Goal: Task Accomplishment & Management: Complete application form

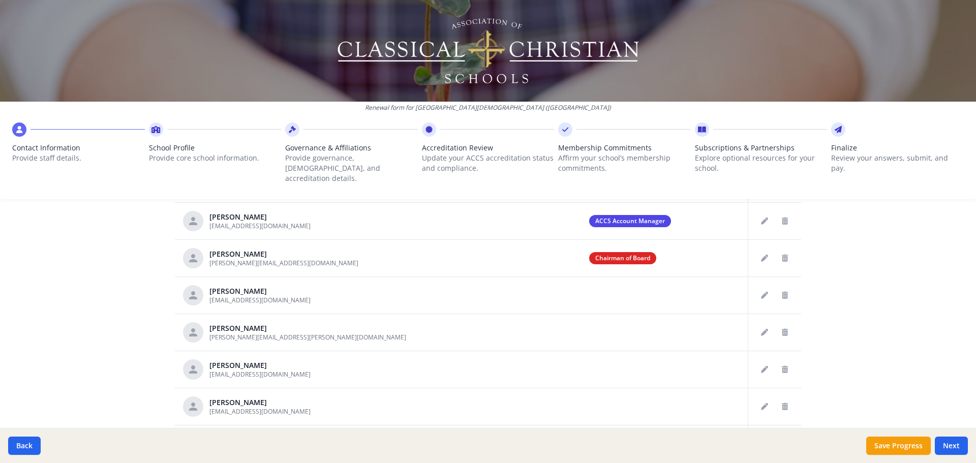
scroll to position [530, 0]
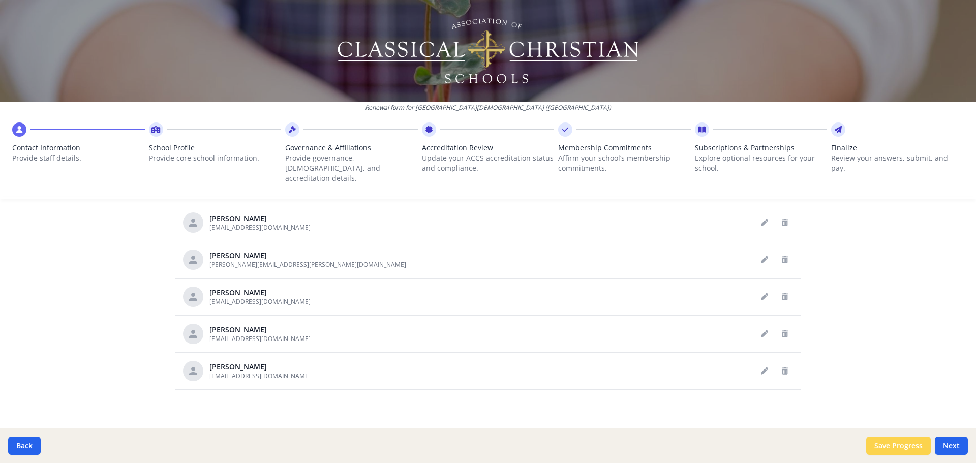
click at [888, 447] on button "Save Progress" at bounding box center [898, 446] width 65 height 18
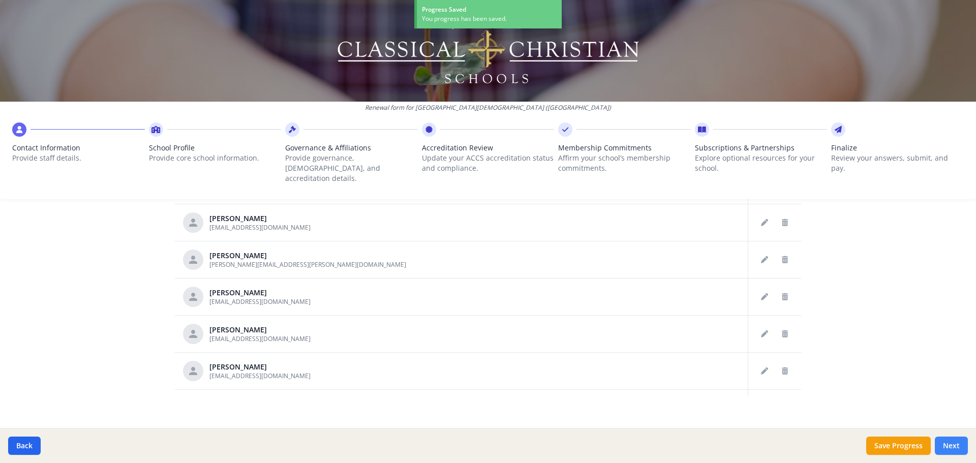
click at [954, 444] on button "Next" at bounding box center [951, 446] width 33 height 18
type input "[PHONE_NUMBER]"
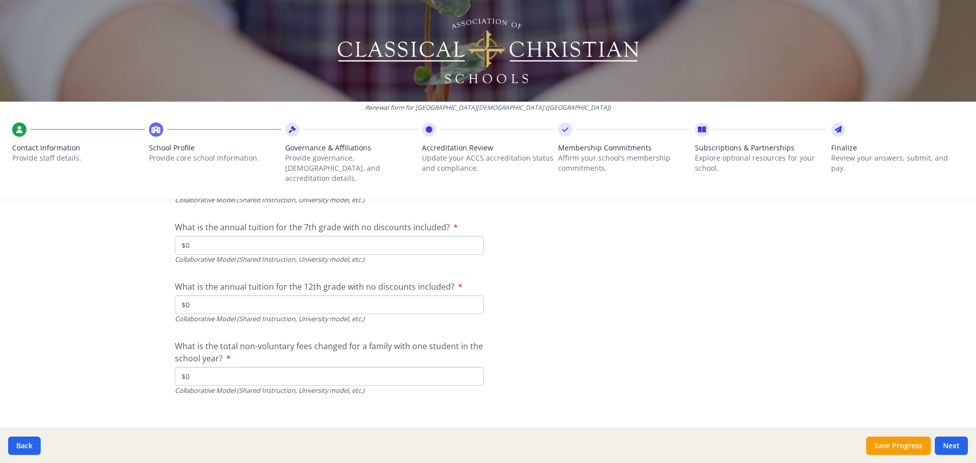
scroll to position [3334, 0]
click at [878, 442] on button "Save Progress" at bounding box center [898, 446] width 65 height 18
type input "[PHONE_NUMBER]"
type input "8760"
type input "4536"
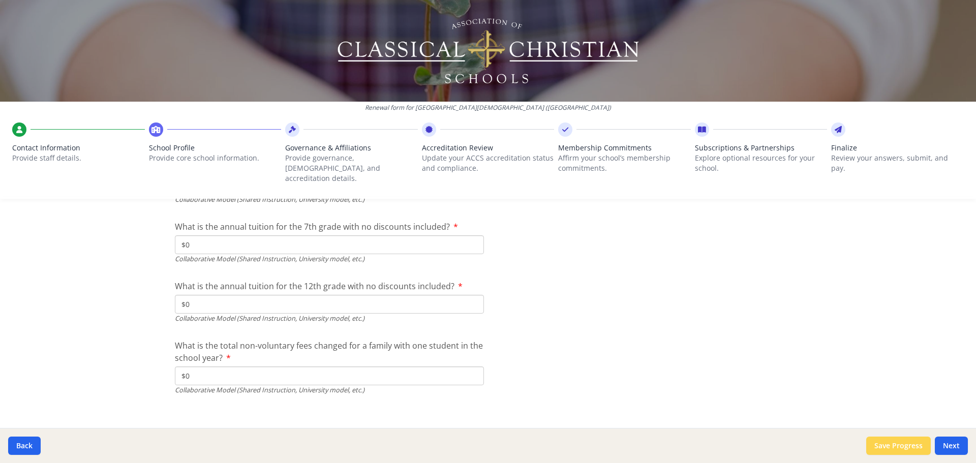
type input "9790"
type input "10222"
type input "1200"
type input "0"
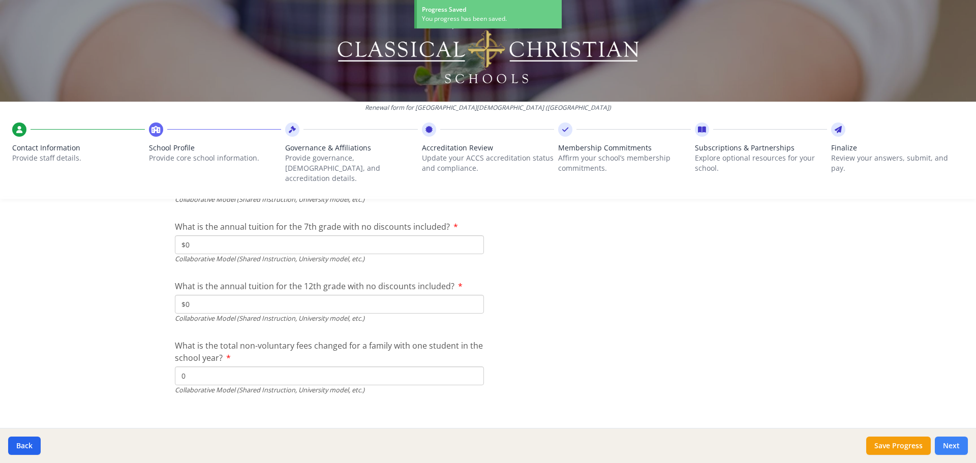
click at [947, 444] on button "Next" at bounding box center [951, 446] width 33 height 18
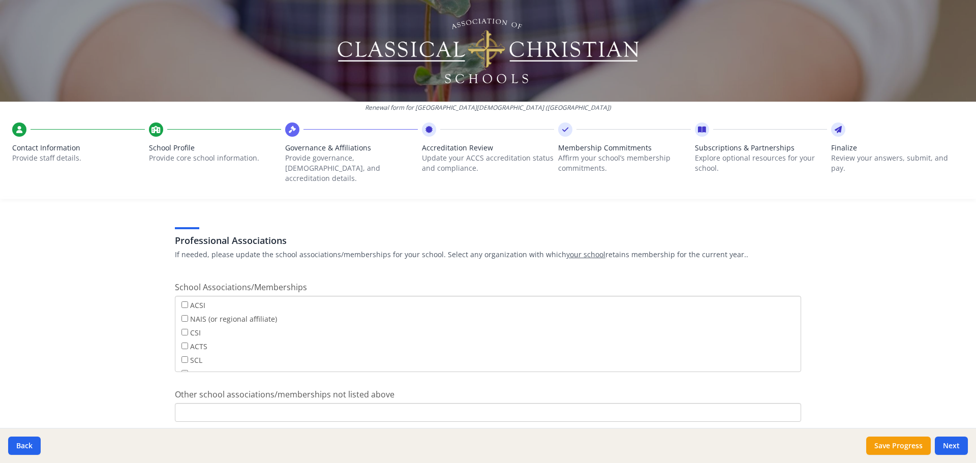
scroll to position [738, 0]
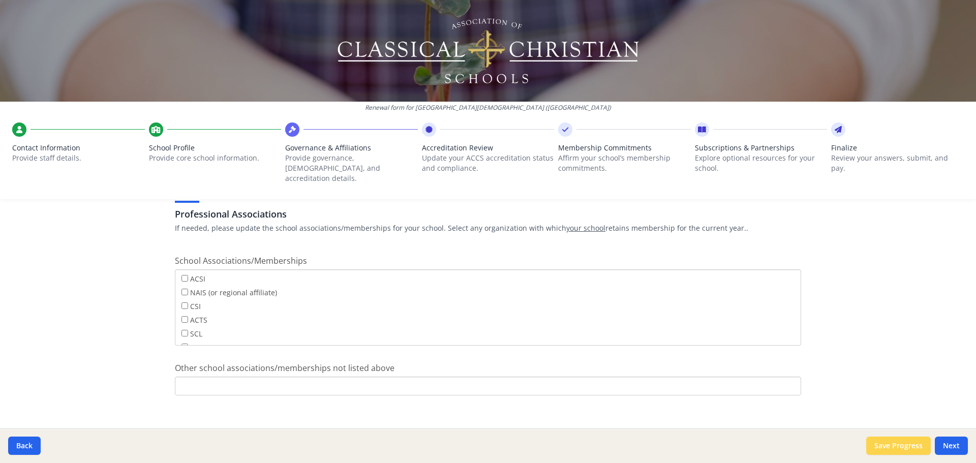
click at [900, 444] on button "Save Progress" at bounding box center [898, 446] width 65 height 18
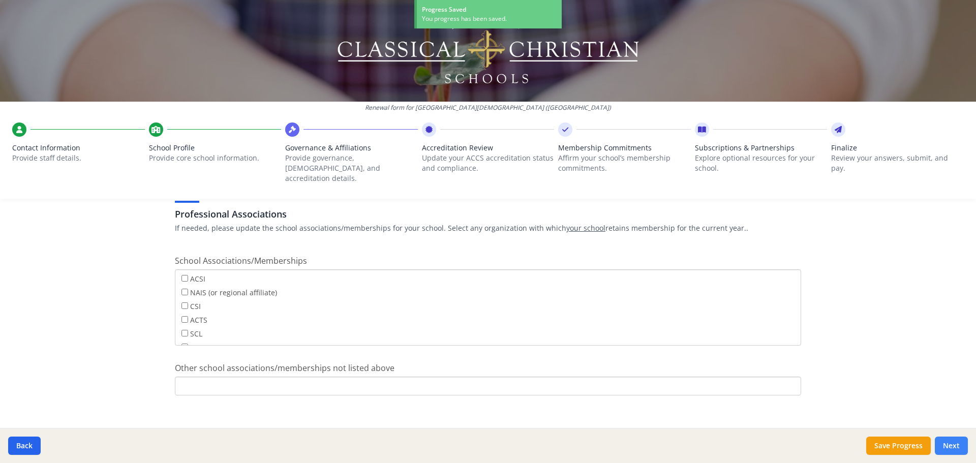
click at [952, 446] on button "Next" at bounding box center [951, 446] width 33 height 18
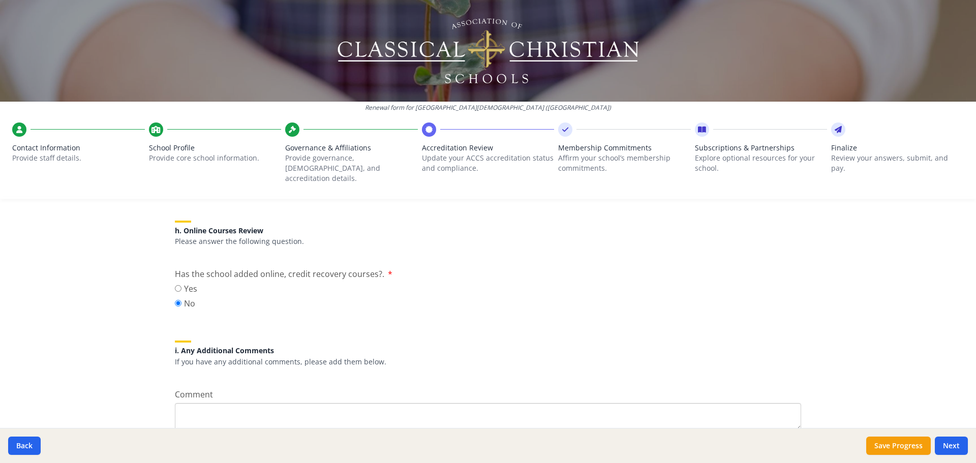
scroll to position [1309, 0]
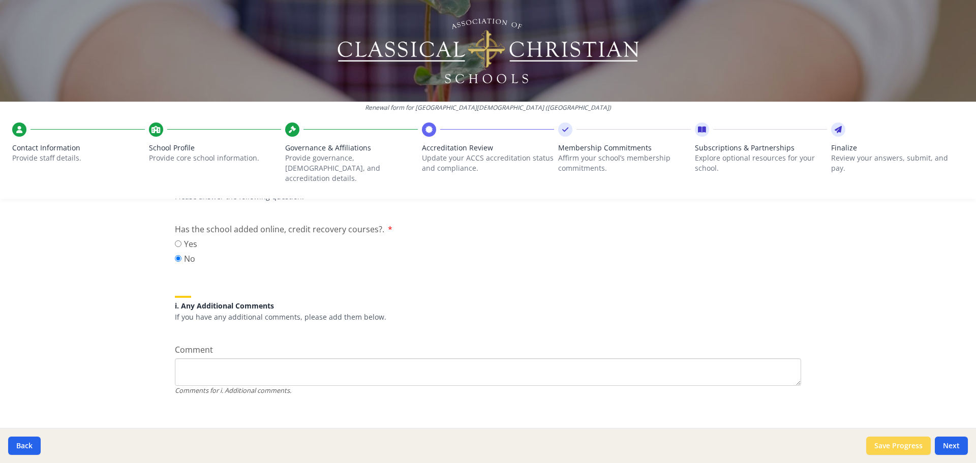
click at [883, 442] on button "Save Progress" at bounding box center [898, 446] width 65 height 18
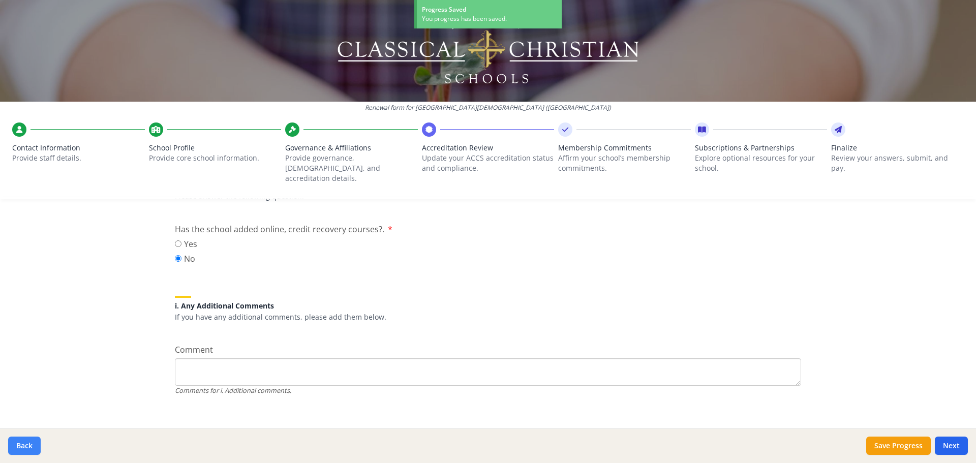
click at [19, 444] on button "Back" at bounding box center [24, 446] width 33 height 18
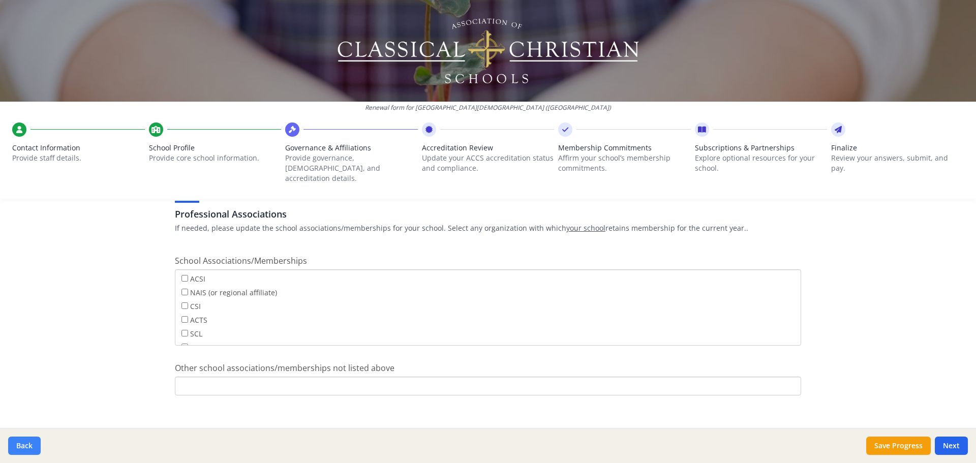
click at [19, 444] on button "Back" at bounding box center [24, 446] width 33 height 18
type input "[PHONE_NUMBER]"
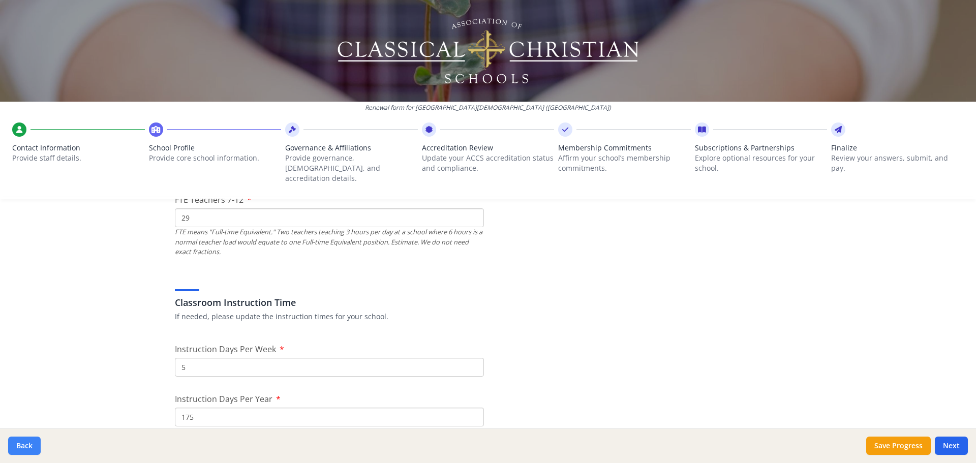
click at [18, 446] on button "Back" at bounding box center [24, 446] width 33 height 18
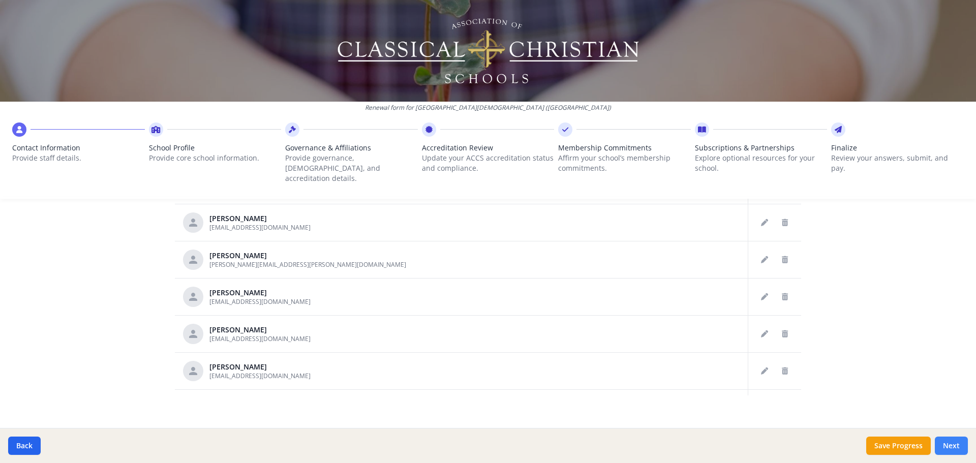
click at [957, 447] on button "Next" at bounding box center [951, 446] width 33 height 18
type input "[PHONE_NUMBER]"
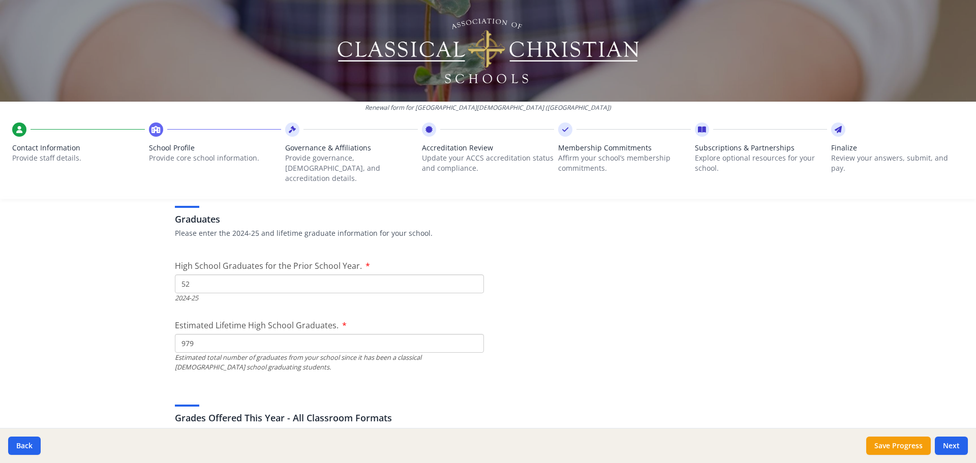
scroll to position [1445, 0]
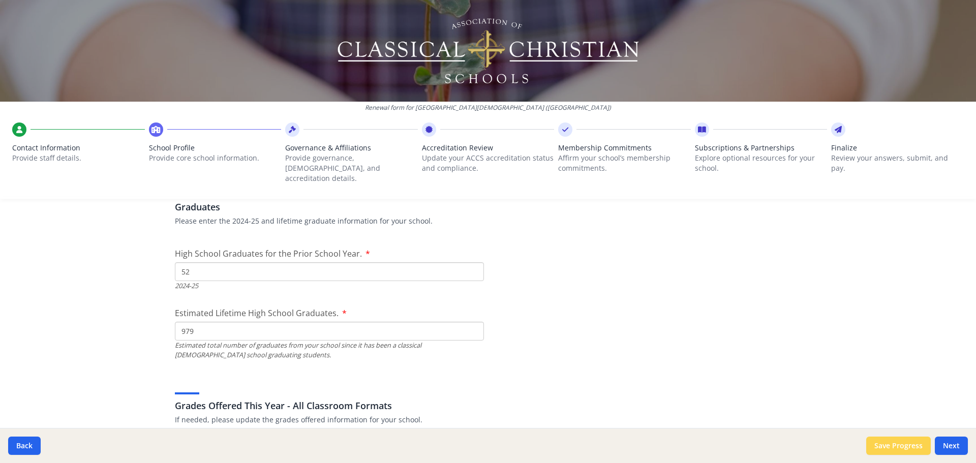
click at [901, 445] on button "Save Progress" at bounding box center [898, 446] width 65 height 18
type input "[PHONE_NUMBER]"
type input "8760"
type input "4536"
type input "9790"
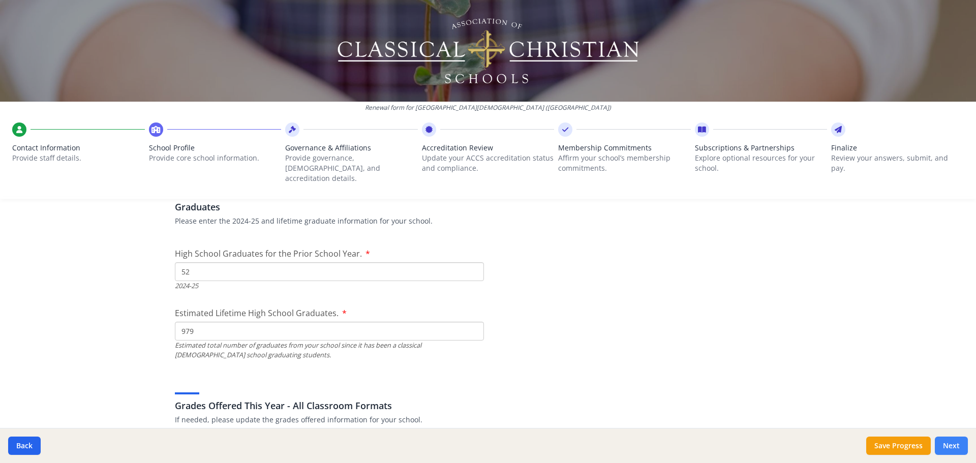
type input "10222"
type input "1200"
type input "0"
click at [951, 444] on button "Next" at bounding box center [951, 446] width 33 height 18
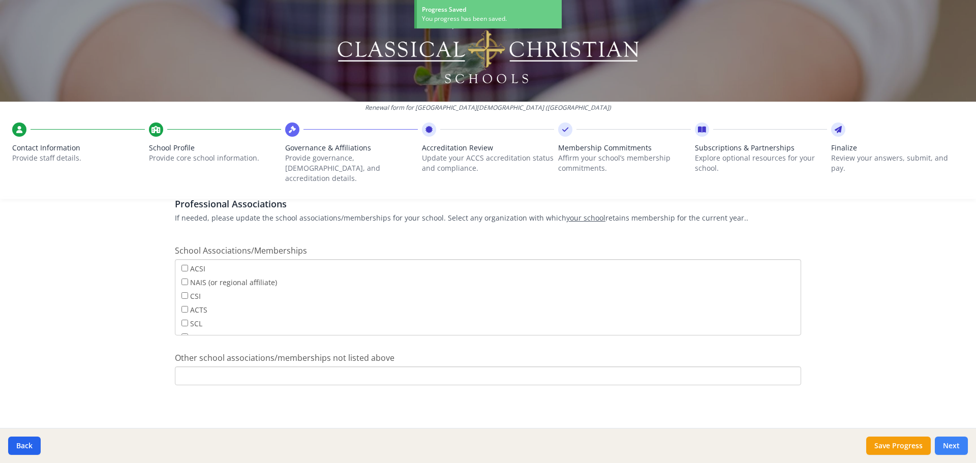
scroll to position [738, 0]
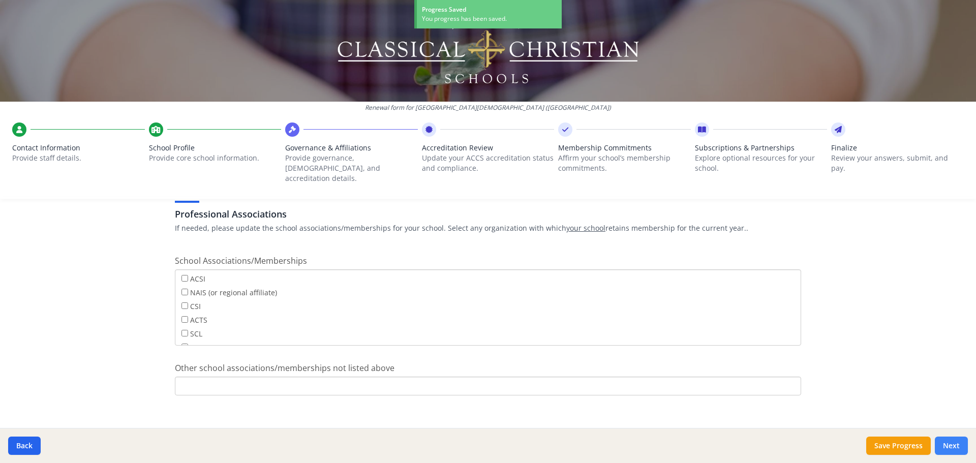
click at [951, 444] on button "Next" at bounding box center [951, 446] width 33 height 18
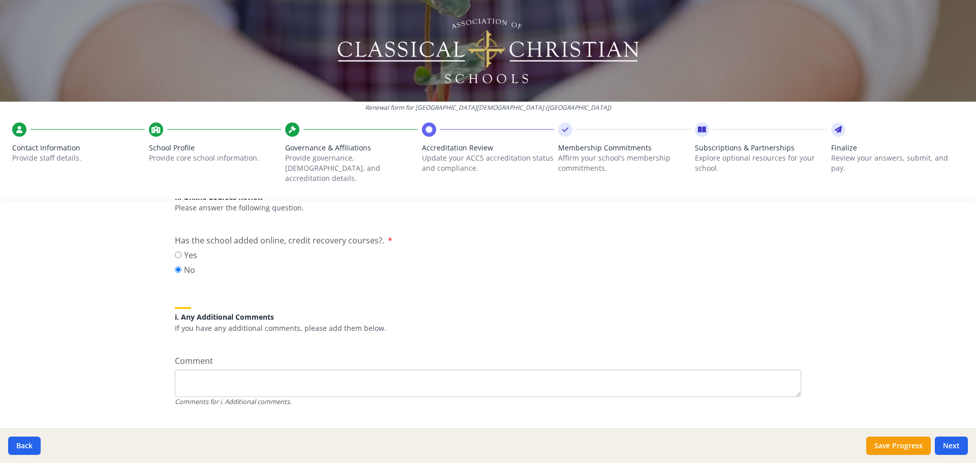
scroll to position [1309, 0]
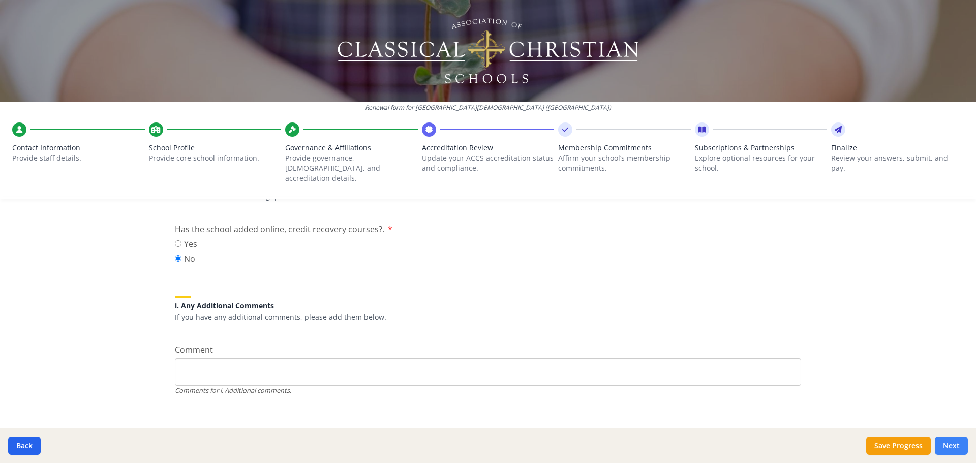
click at [951, 444] on button "Next" at bounding box center [951, 446] width 33 height 18
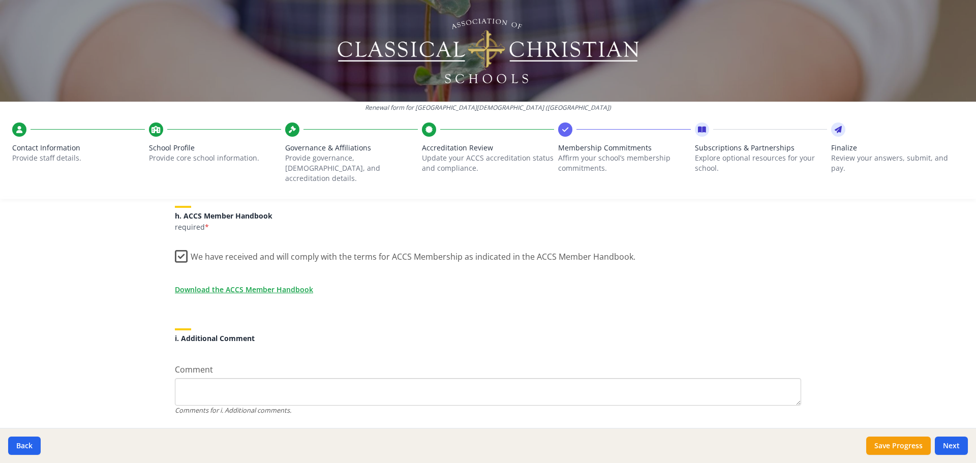
scroll to position [885, 0]
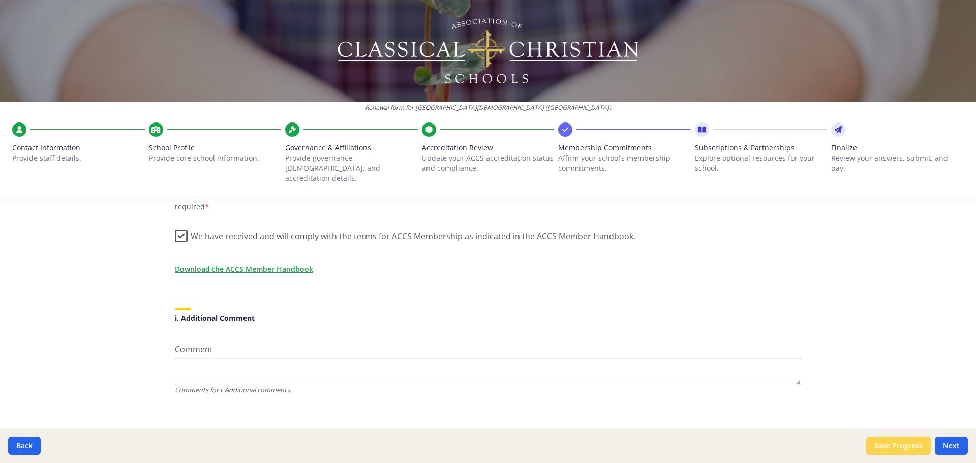
click at [908, 444] on button "Save Progress" at bounding box center [898, 446] width 65 height 18
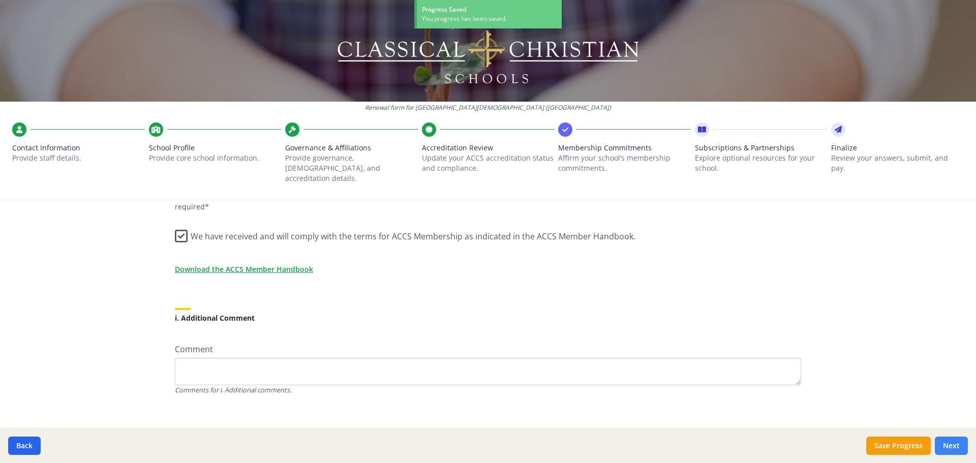
click at [946, 444] on button "Next" at bounding box center [951, 446] width 33 height 18
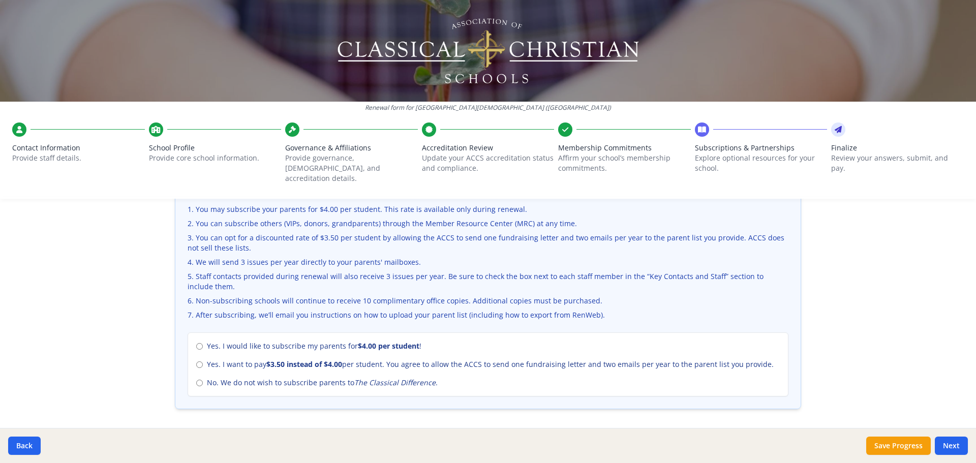
scroll to position [356, 0]
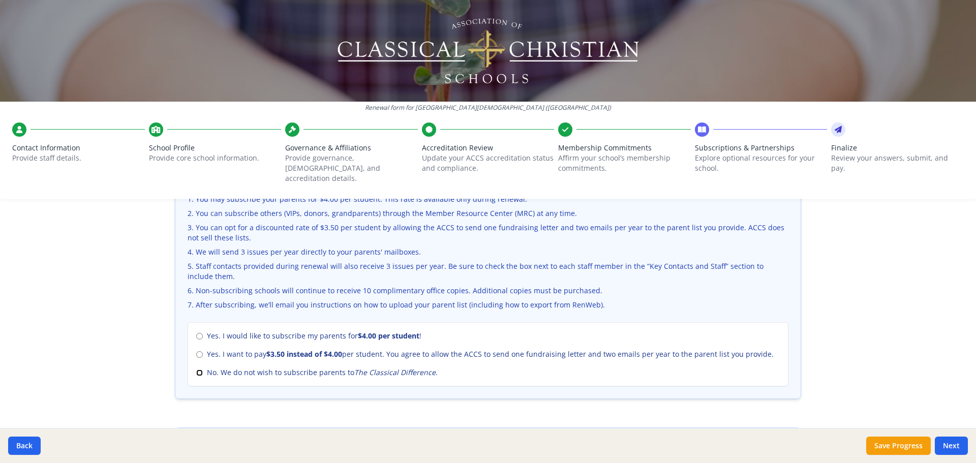
click at [196, 370] on input "No. We do not wish to subscribe parents to The Classical Difference ." at bounding box center [199, 373] width 7 height 7
radio input "true"
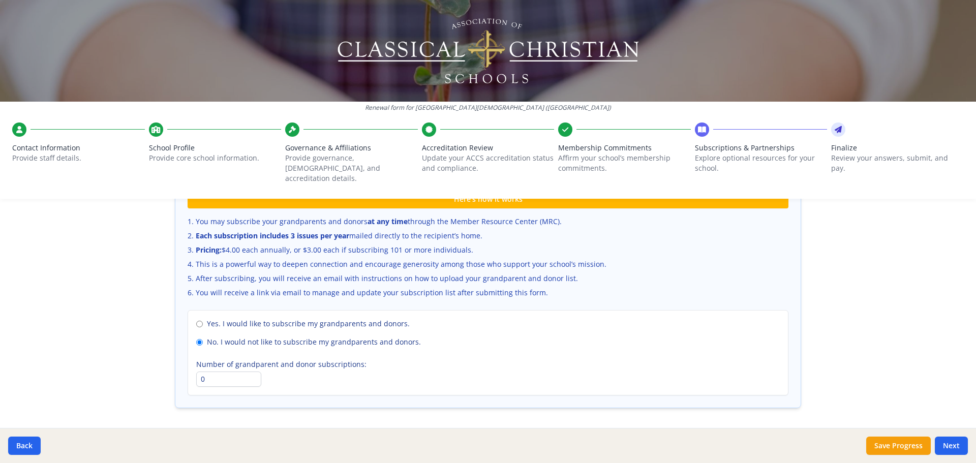
scroll to position [699, 0]
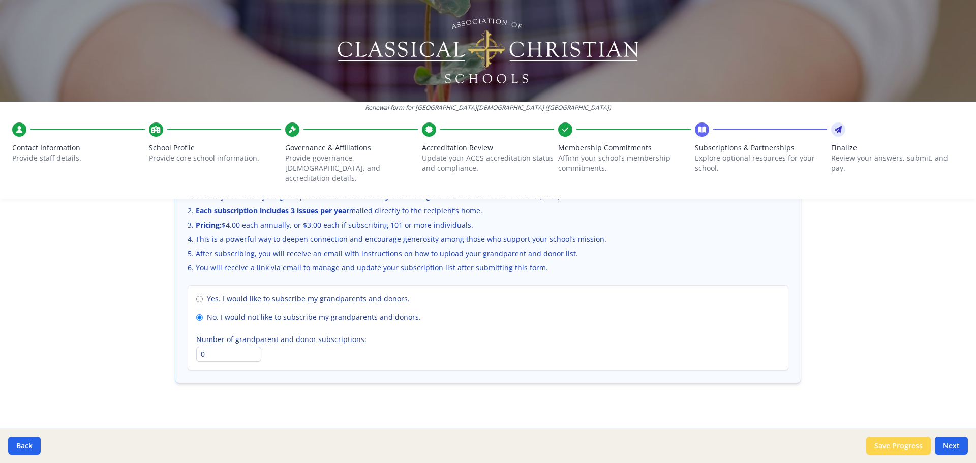
click at [887, 449] on button "Save Progress" at bounding box center [898, 446] width 65 height 18
click at [949, 444] on button "Next" at bounding box center [951, 446] width 33 height 18
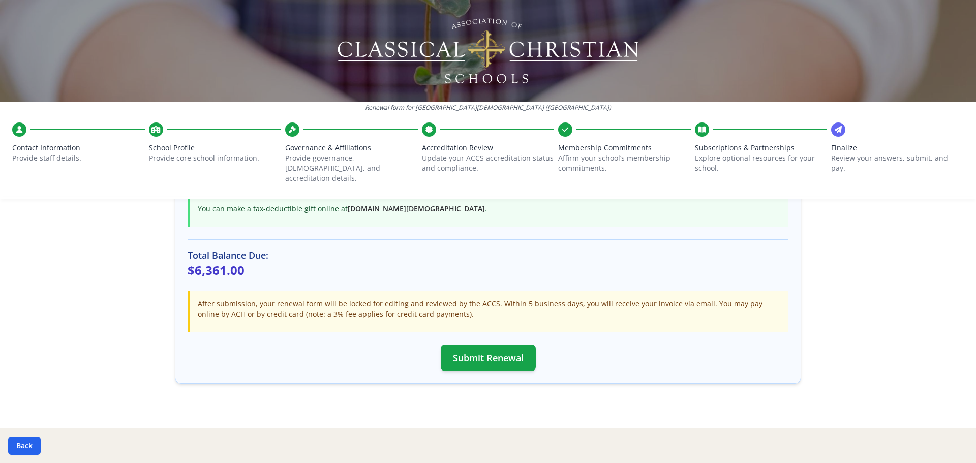
scroll to position [269, 0]
click at [475, 347] on button "Submit Renewal" at bounding box center [488, 357] width 95 height 26
